Goal: Task Accomplishment & Management: Manage account settings

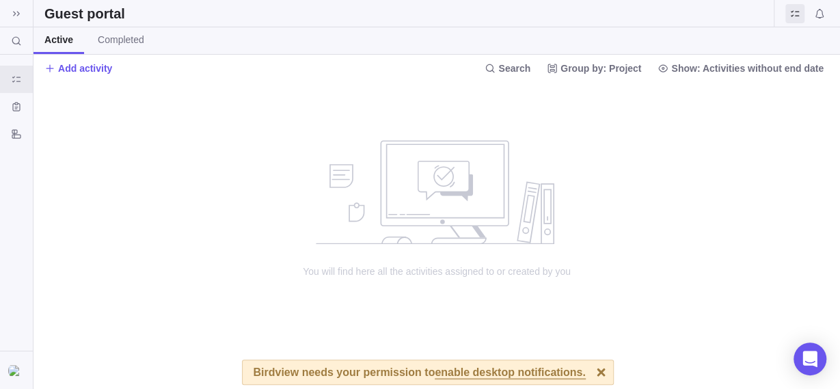
click at [589, 376] on div at bounding box center [601, 372] width 24 height 24
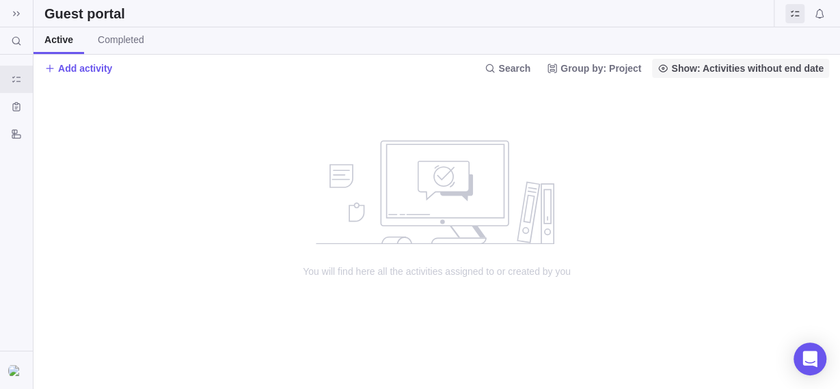
click at [770, 64] on span "Show: Activities without end date" at bounding box center [747, 68] width 152 height 14
click at [27, 105] on div "Custom forms" at bounding box center [16, 106] width 33 height 27
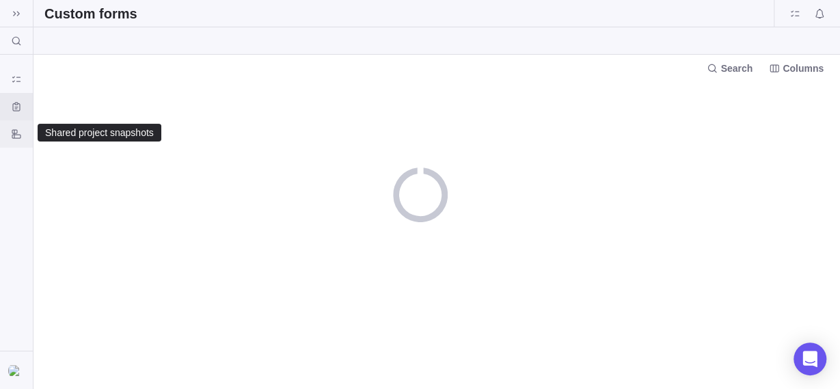
click at [17, 135] on icon "Shared project snapshots" at bounding box center [16, 133] width 9 height 9
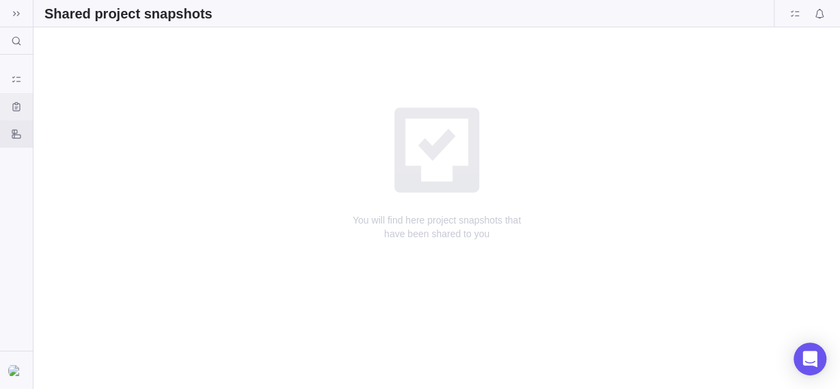
click at [18, 102] on icon "Custom forms" at bounding box center [16, 106] width 11 height 11
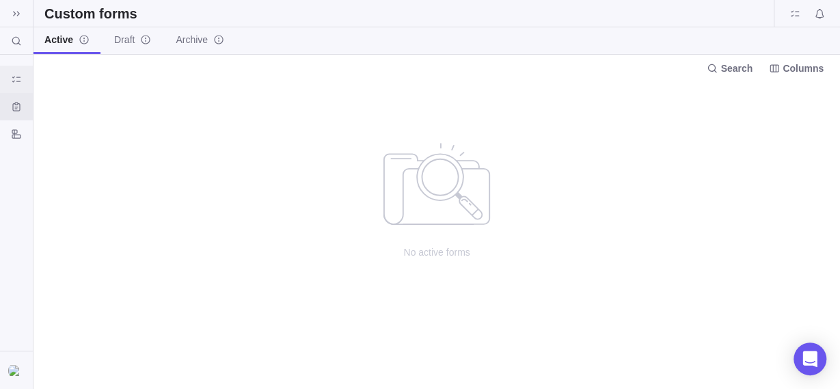
click at [19, 81] on icon "Guest portal" at bounding box center [16, 79] width 8 height 6
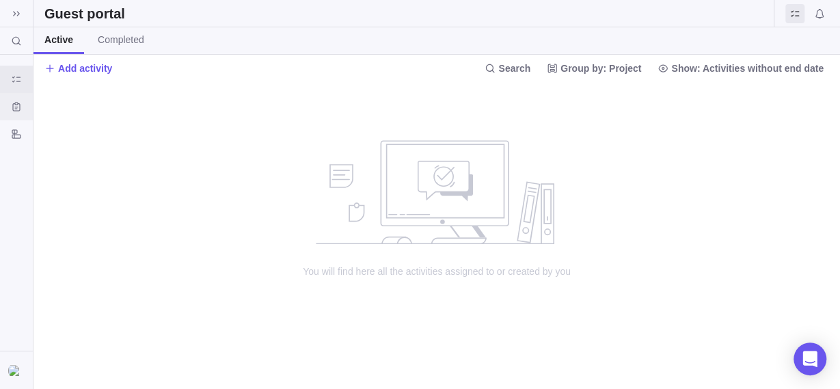
click at [21, 107] on icon "Custom forms" at bounding box center [16, 106] width 11 height 11
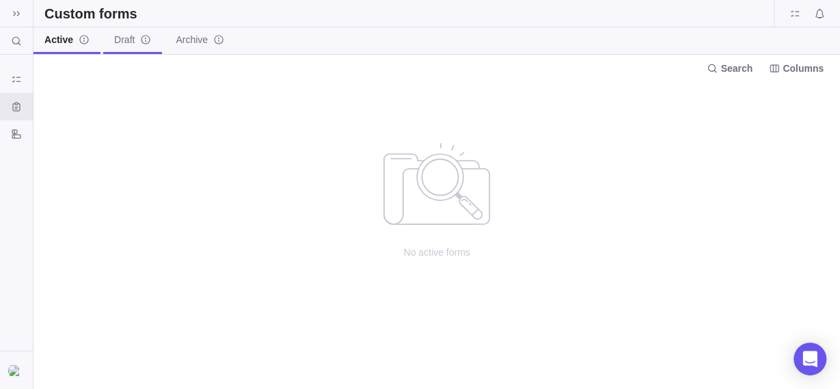
click at [146, 40] on icon "info-description" at bounding box center [145, 39] width 11 height 11
click at [183, 41] on span "Archive" at bounding box center [191, 40] width 32 height 14
click at [12, 371] on img at bounding box center [16, 370] width 16 height 11
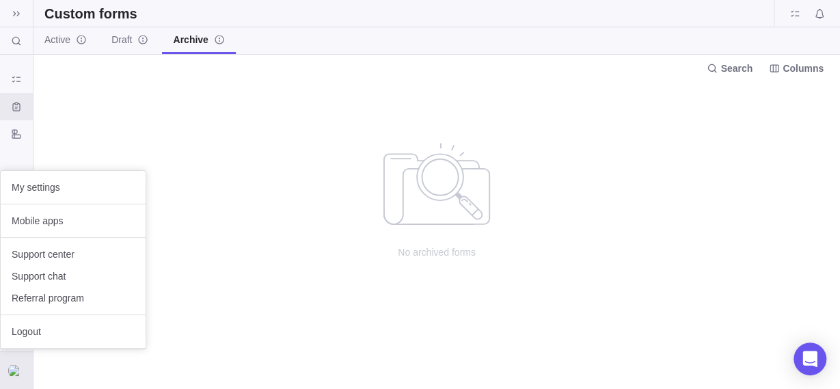
drag, startPoint x: 68, startPoint y: 192, endPoint x: 126, endPoint y: 196, distance: 58.2
click at [68, 191] on span "My settings" at bounding box center [73, 187] width 123 height 14
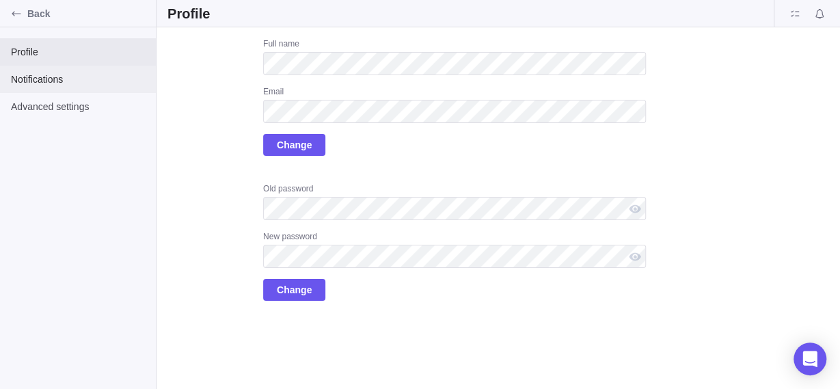
click at [52, 78] on span "Notifications" at bounding box center [78, 79] width 134 height 14
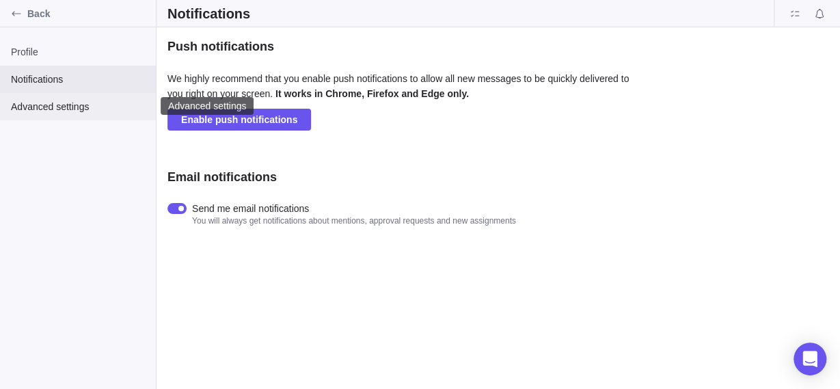
click at [58, 115] on div "Advanced settings" at bounding box center [78, 106] width 156 height 27
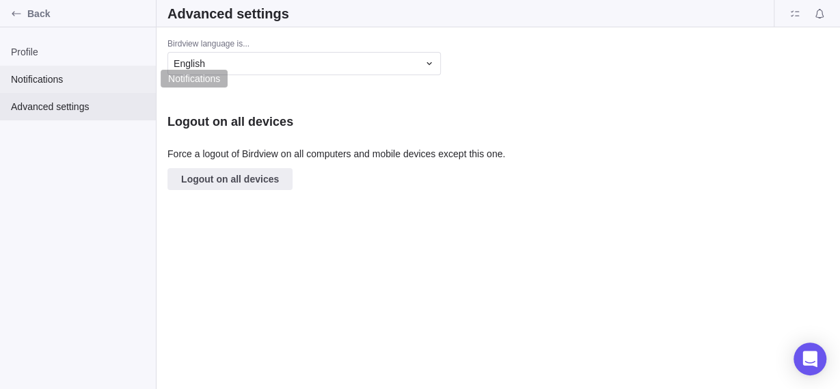
click at [57, 77] on span "Notifications" at bounding box center [78, 79] width 134 height 14
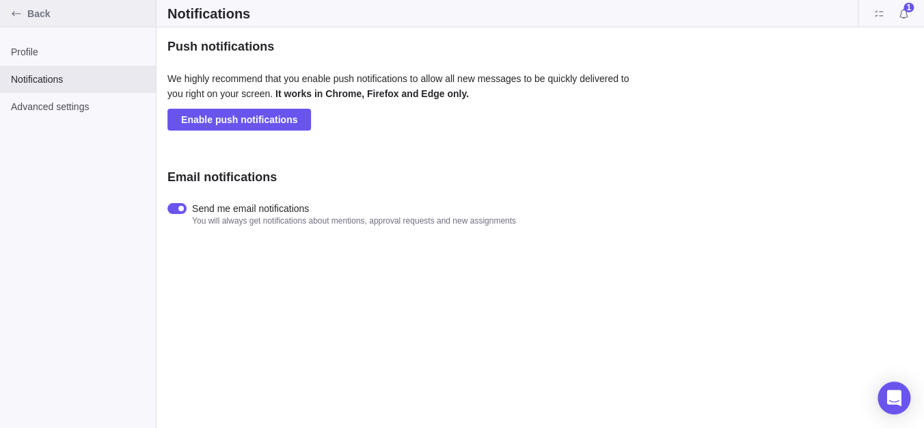
click at [38, 20] on span "Back" at bounding box center [88, 14] width 123 height 14
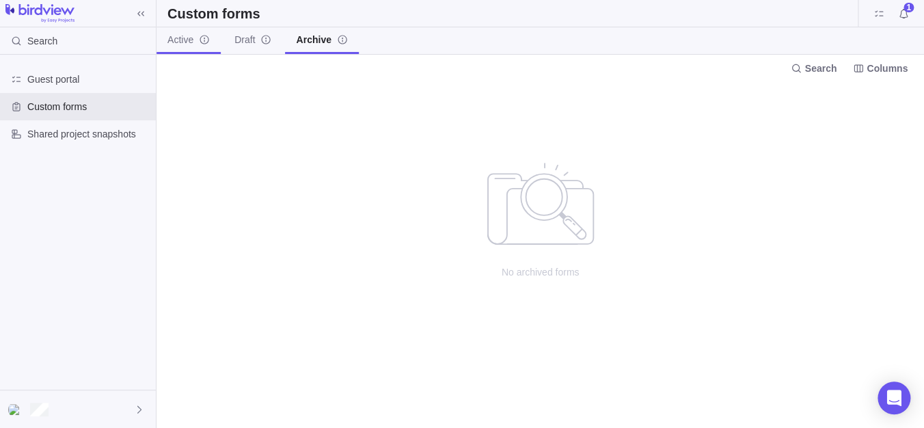
click at [173, 40] on span "Active" at bounding box center [180, 40] width 26 height 14
click at [83, 78] on span "Guest portal" at bounding box center [88, 79] width 123 height 14
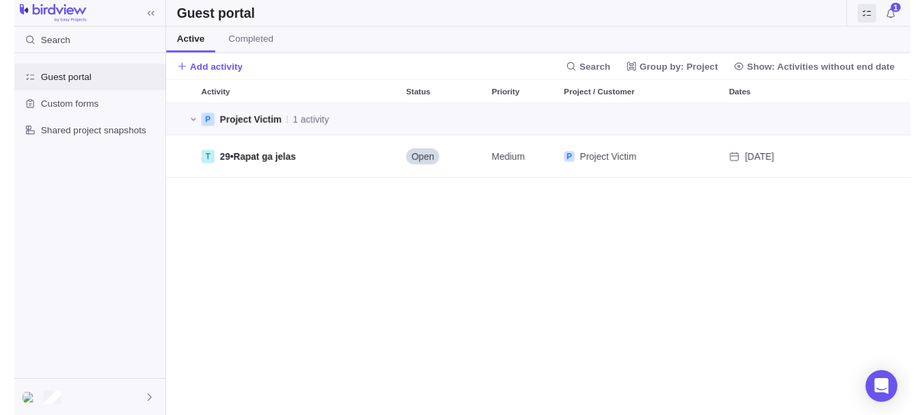
scroll to position [308, 754]
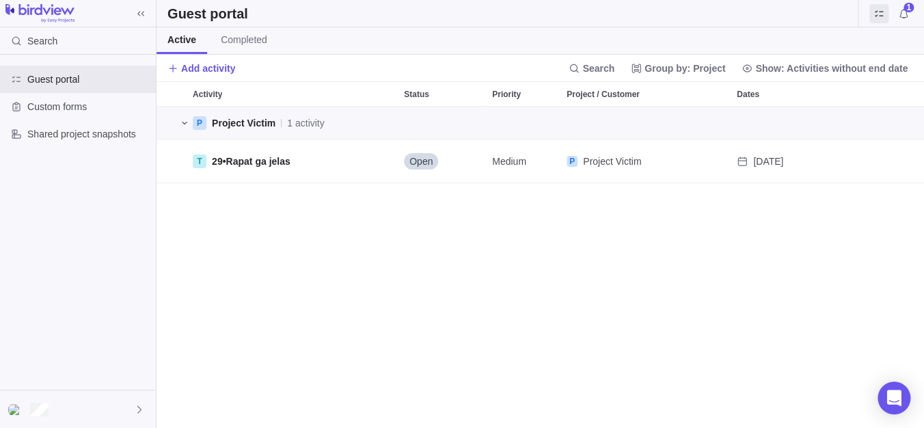
click at [184, 118] on icon "grid" at bounding box center [184, 123] width 11 height 11
click at [364, 159] on div "T 29 • Rapat ga jelas" at bounding box center [292, 160] width 211 height 43
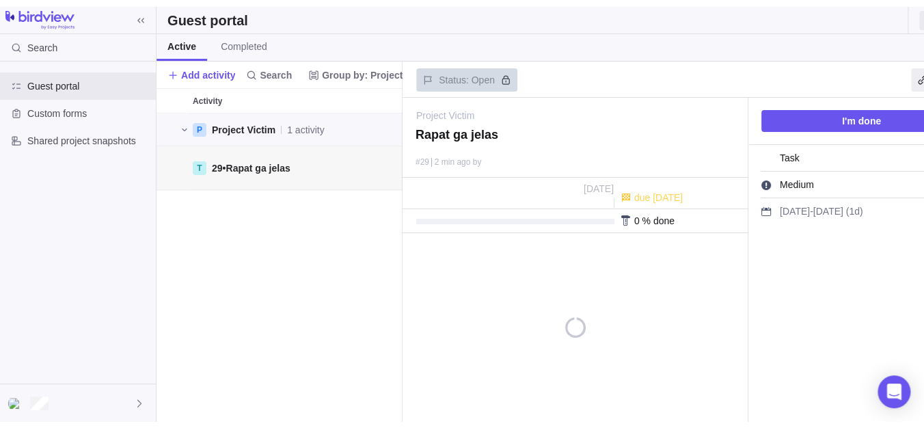
scroll to position [14, 13]
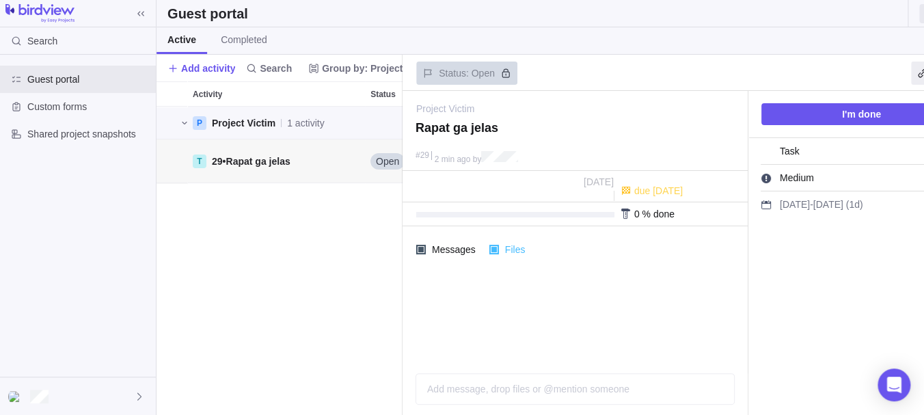
click at [505, 249] on span "Files" at bounding box center [513, 249] width 29 height 19
click at [512, 255] on span "Files" at bounding box center [513, 249] width 29 height 19
click at [481, 187] on div "Sep 3 Sep 3" at bounding box center [514, 188] width 197 height 25
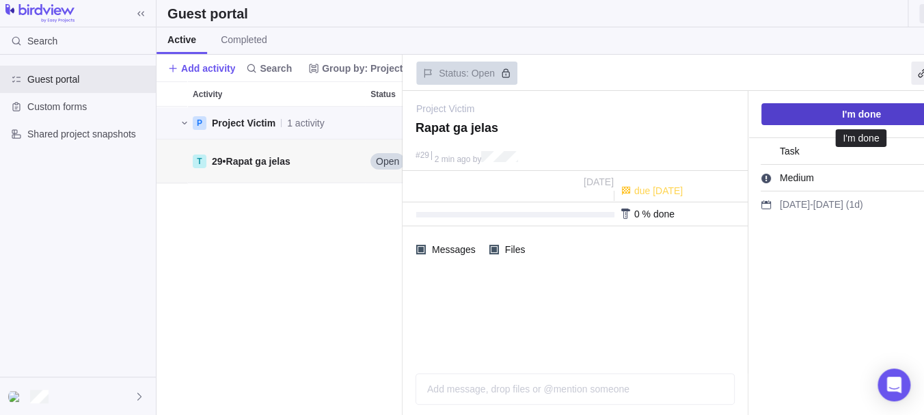
click at [815, 112] on span "I'm done" at bounding box center [861, 114] width 200 height 22
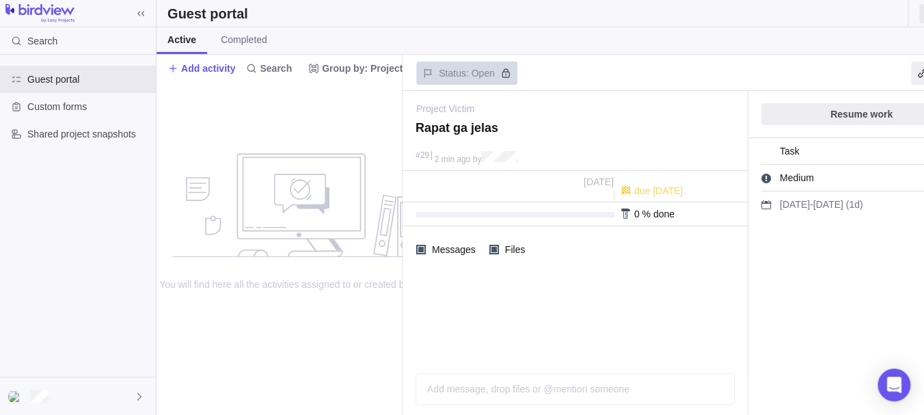
click at [333, 100] on div "You will find here all the activities assigned to or created by you" at bounding box center [292, 247] width 273 height 333
click at [70, 99] on div "Custom forms" at bounding box center [78, 106] width 156 height 27
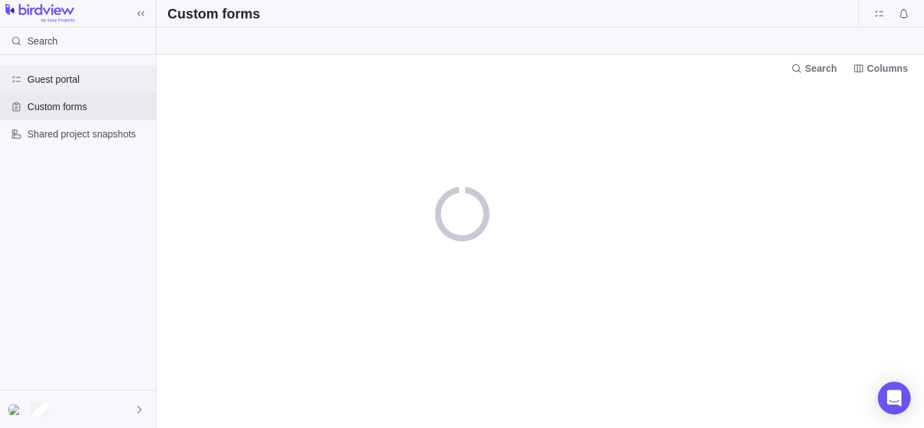
click at [81, 81] on span "Guest portal" at bounding box center [88, 79] width 123 height 14
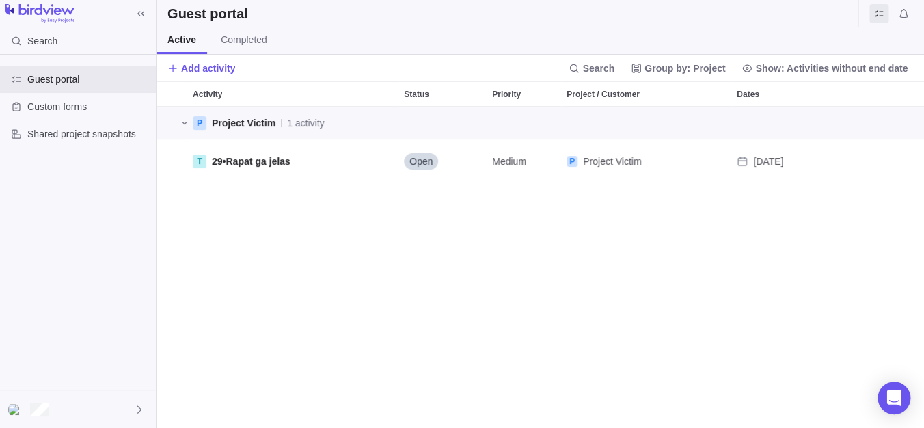
scroll to position [308, 754]
click at [69, 409] on div at bounding box center [78, 409] width 156 height 38
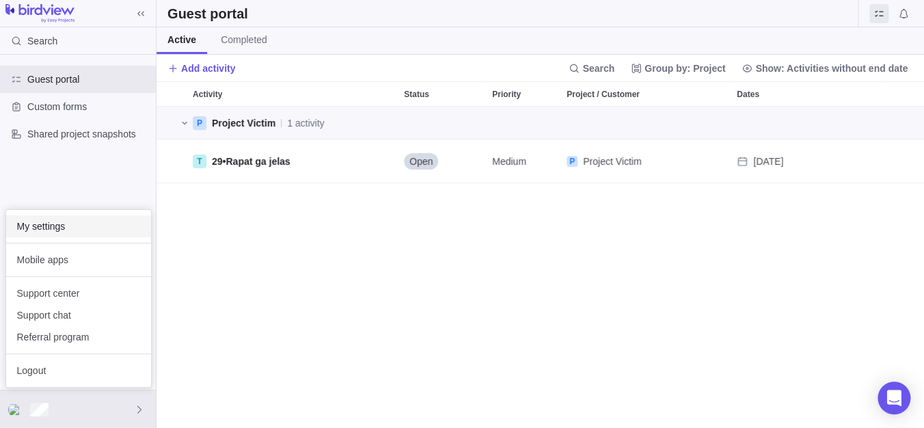
click at [49, 226] on span "My settings" at bounding box center [78, 226] width 123 height 14
